Goal: Information Seeking & Learning: Learn about a topic

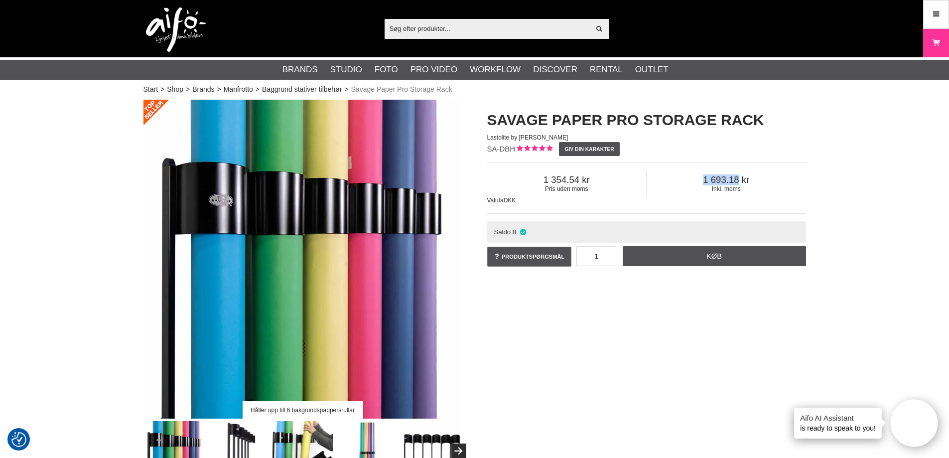
drag, startPoint x: 753, startPoint y: 180, endPoint x: 705, endPoint y: 179, distance: 47.3
click at [705, 179] on span "1 693.18" at bounding box center [726, 179] width 159 height 11
click at [749, 175] on span "1 693.18" at bounding box center [726, 179] width 159 height 11
drag, startPoint x: 751, startPoint y: 179, endPoint x: 735, endPoint y: 180, distance: 16.4
click at [735, 180] on span "1 693.18" at bounding box center [726, 179] width 159 height 11
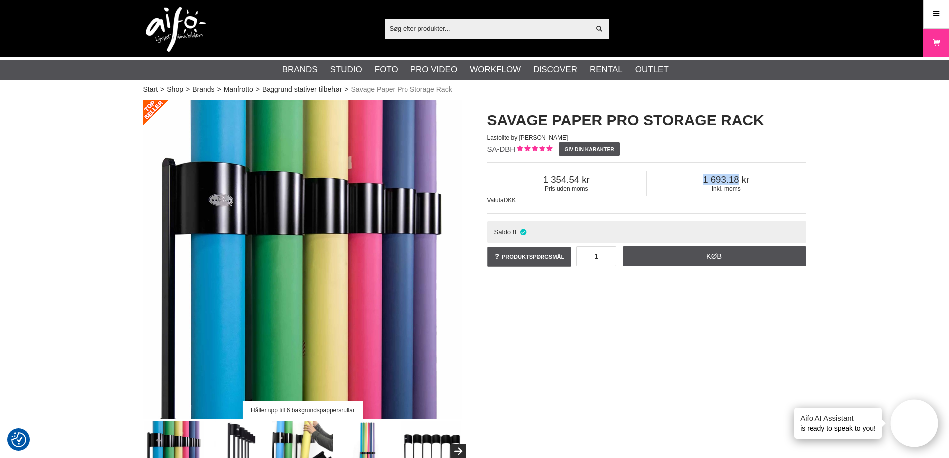
drag, startPoint x: 703, startPoint y: 180, endPoint x: 737, endPoint y: 176, distance: 34.1
click at [737, 176] on span "1 693.18" at bounding box center [726, 179] width 159 height 11
copy span "1 693.18"
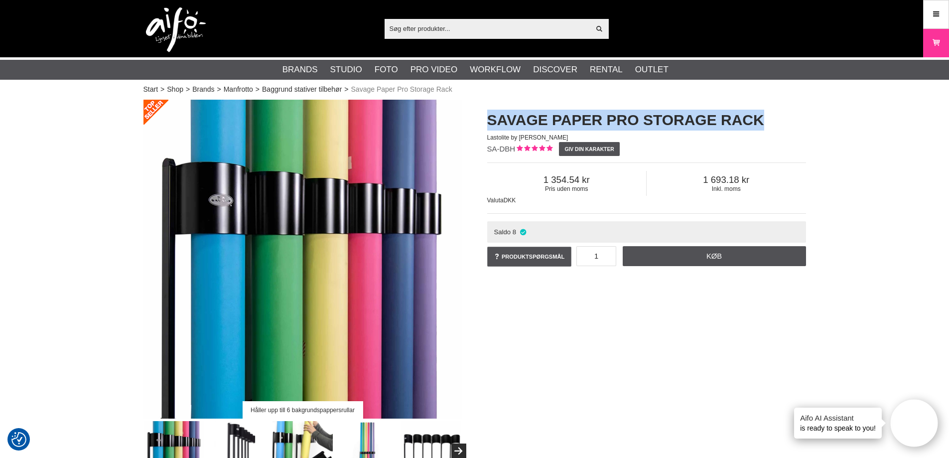
drag, startPoint x: 486, startPoint y: 115, endPoint x: 815, endPoint y: 121, distance: 329.3
click at [815, 121] on div "Savage Paper Pro Storage Rack Lastolite by Manfrotto SA-DBH Giv din karakter Pr…" at bounding box center [647, 189] width 344 height 179
copy h1 "Savage Paper Pro Storage Rack"
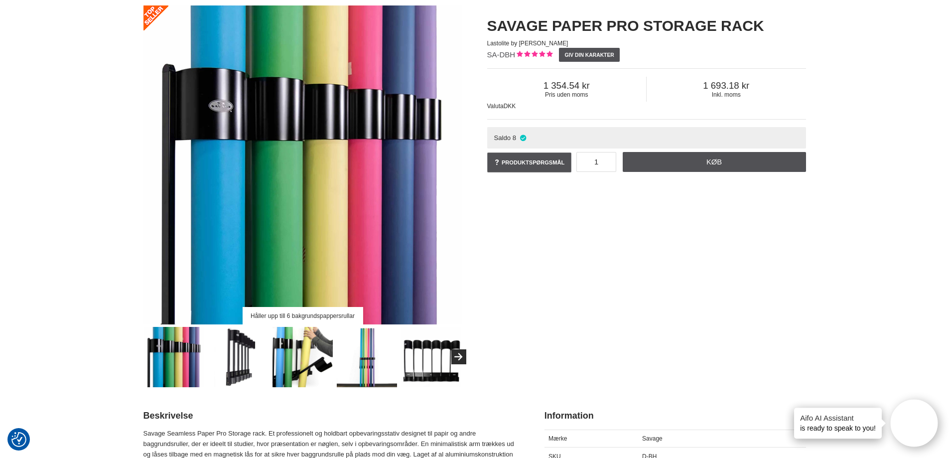
scroll to position [149, 0]
